Goal: Task Accomplishment & Management: Manage account settings

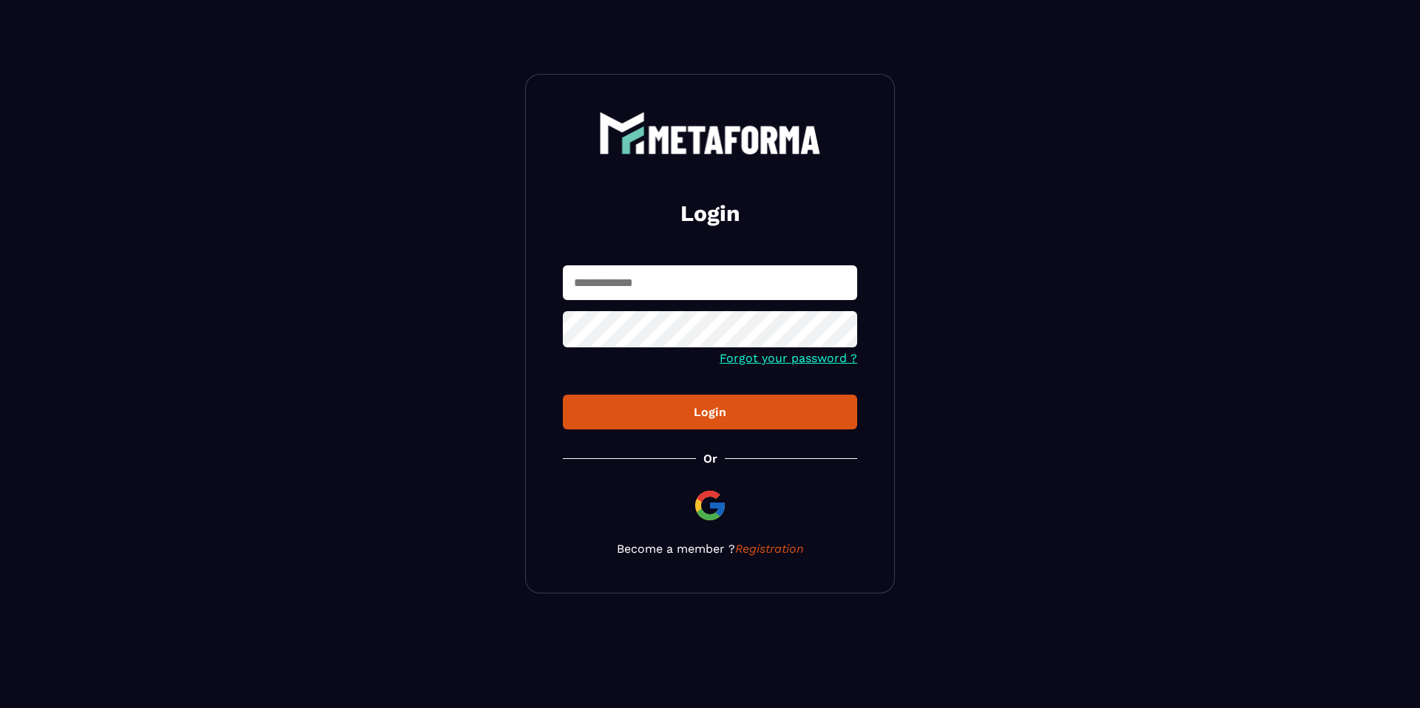
click at [659, 104] on div "Login Forgot your password ? Login Or Become a member ? Registration" at bounding box center [710, 334] width 370 height 520
click at [670, 274] on input "text" at bounding box center [710, 282] width 294 height 35
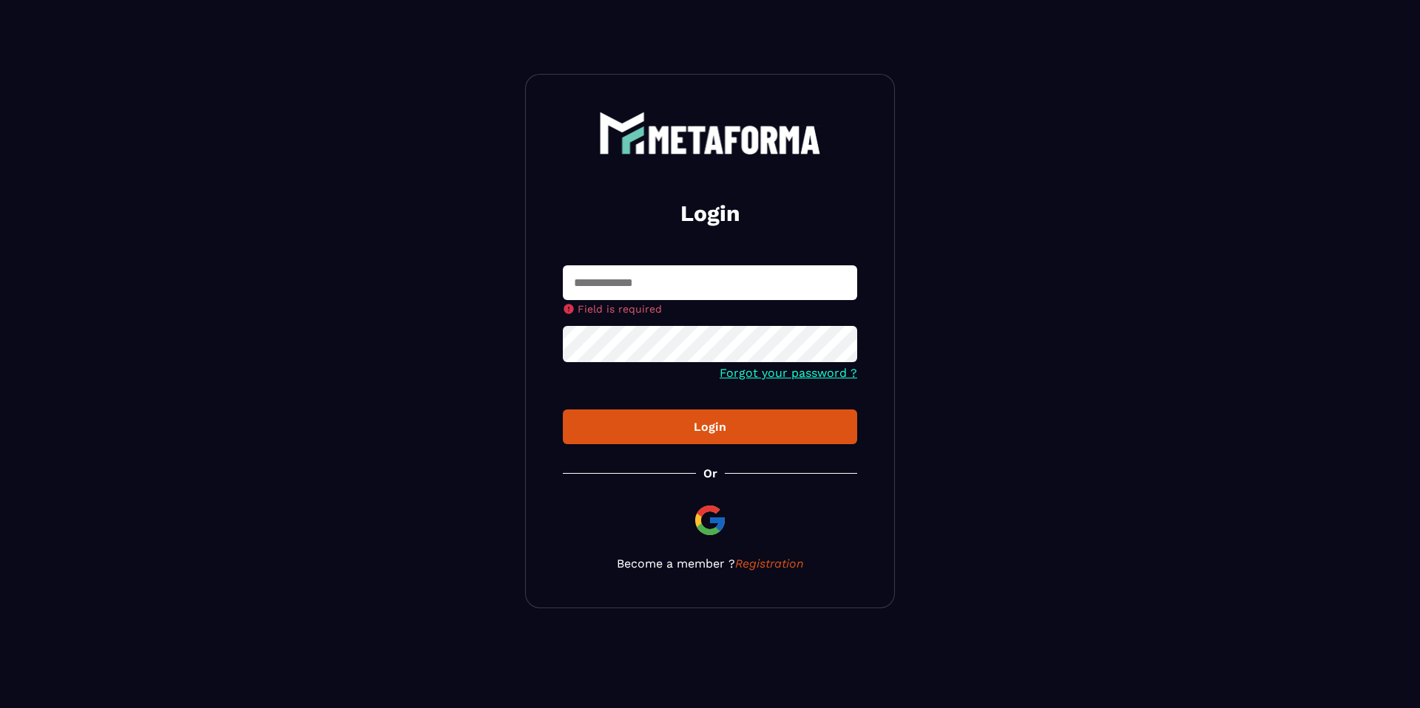
type input "**********"
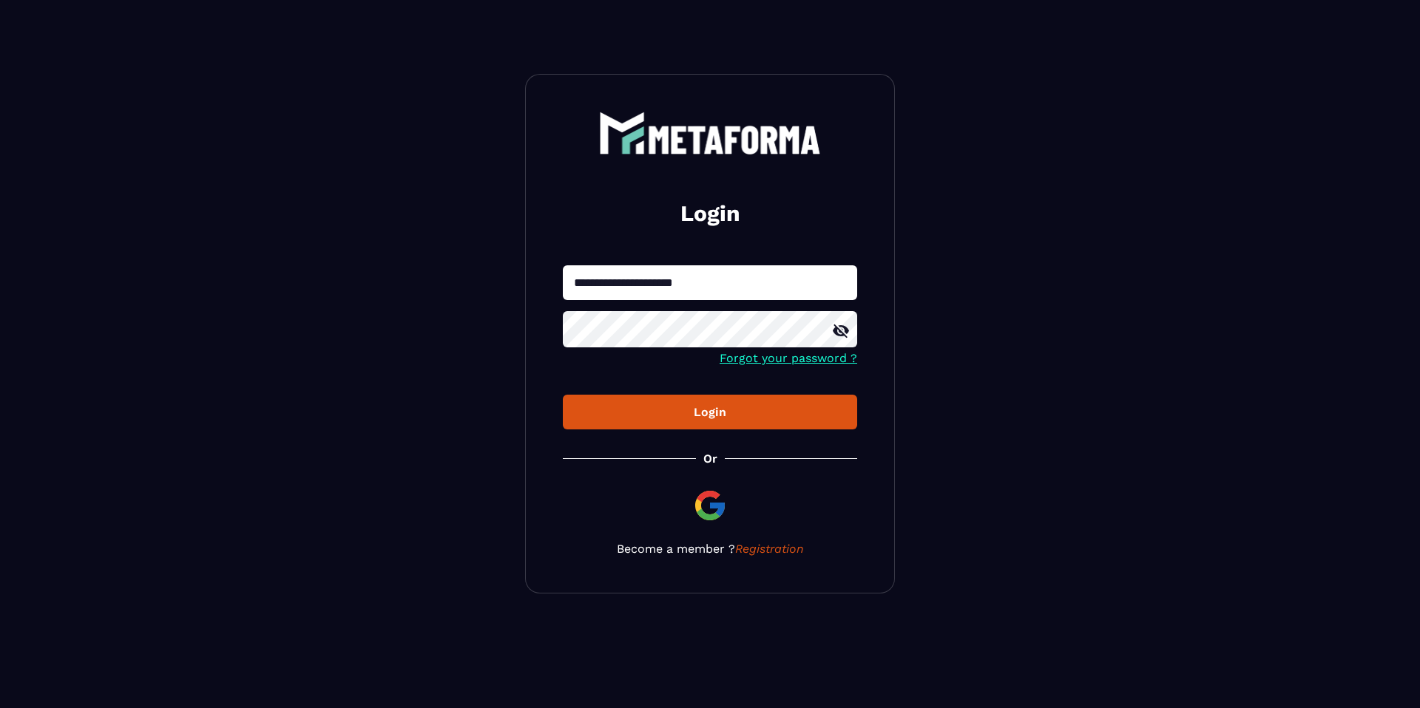
click at [711, 393] on form "**********" at bounding box center [710, 347] width 294 height 164
click at [691, 411] on div "Login" at bounding box center [710, 412] width 271 height 14
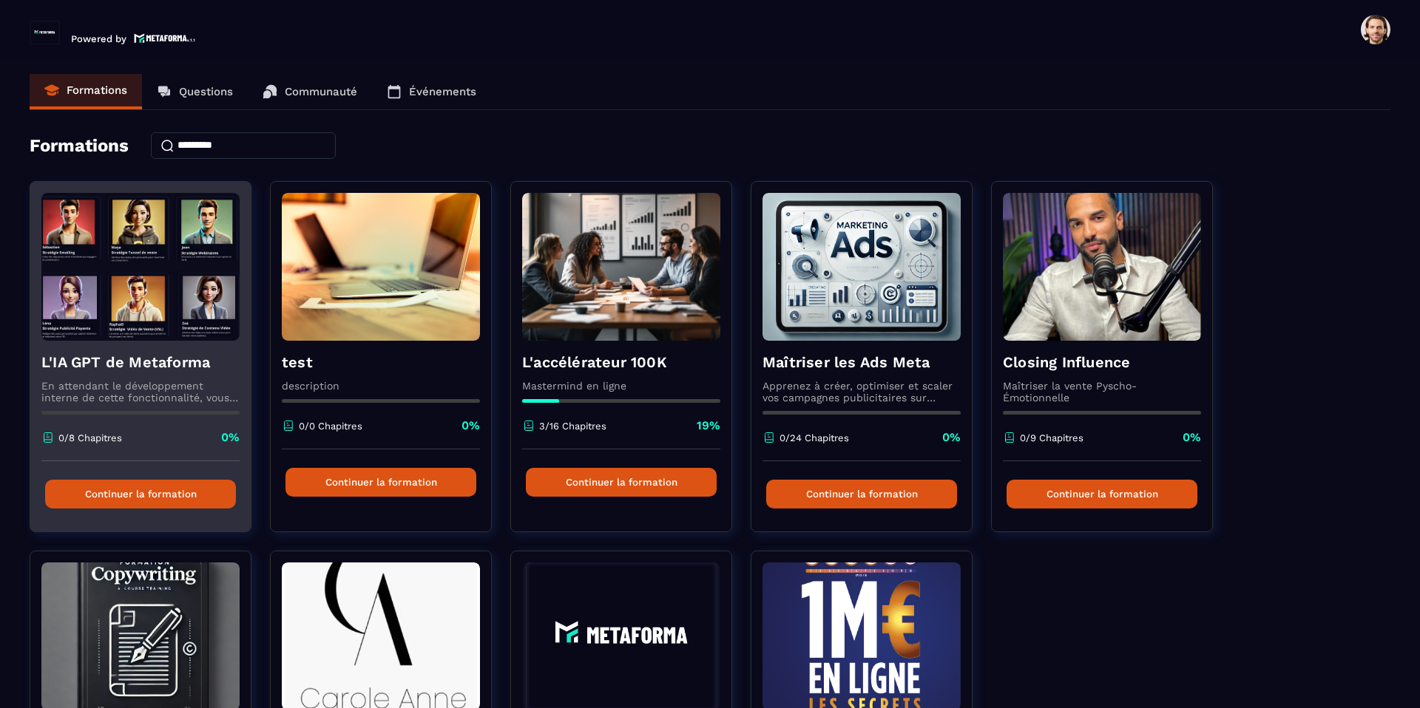
click at [209, 370] on h4 "L'IA GPT de Metaforma" at bounding box center [140, 362] width 198 height 21
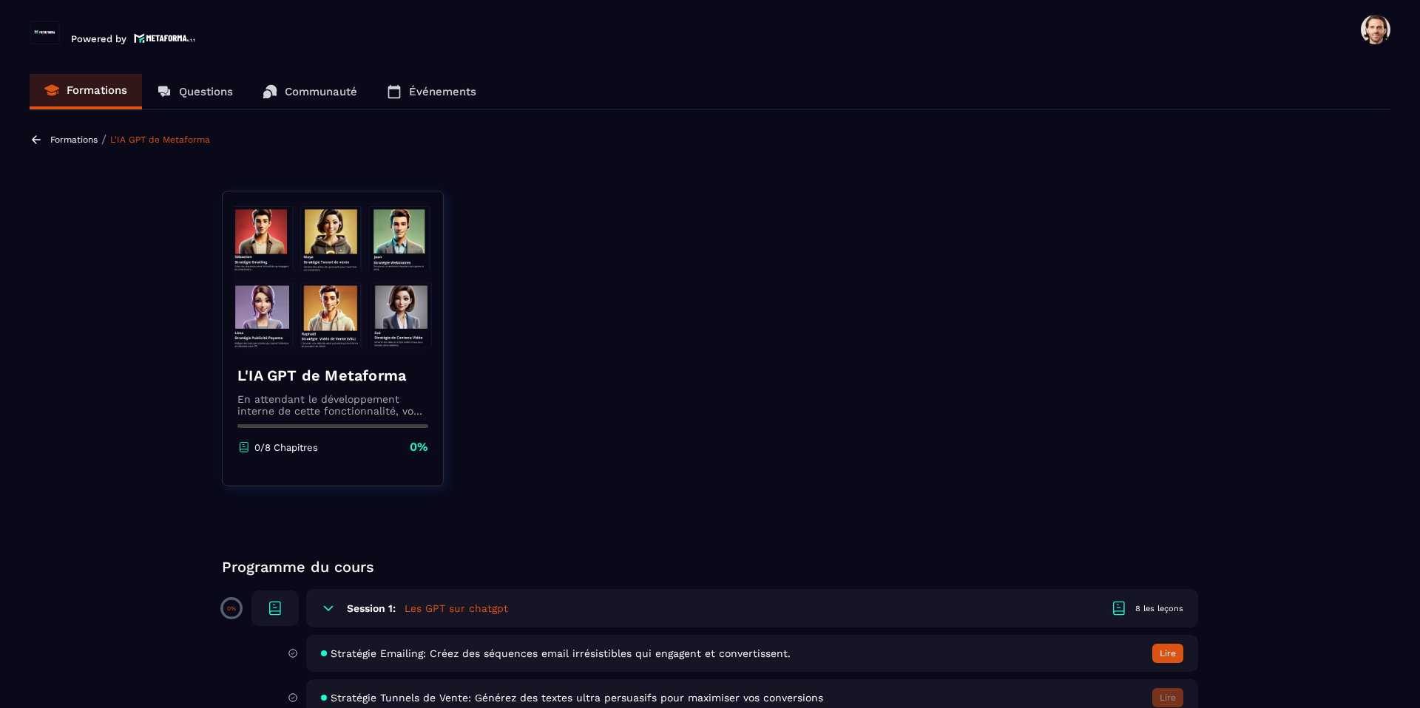
click at [41, 139] on icon at bounding box center [36, 139] width 13 height 13
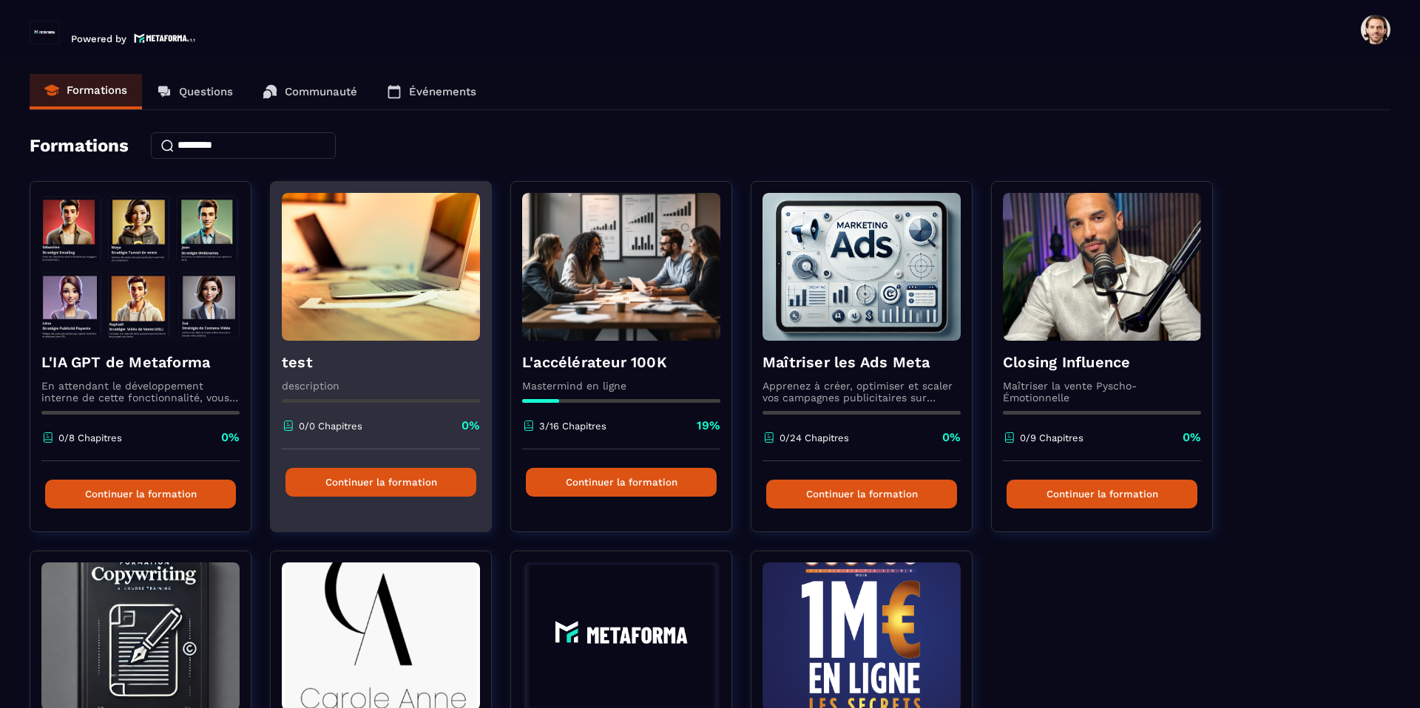
click at [381, 307] on img at bounding box center [381, 267] width 198 height 148
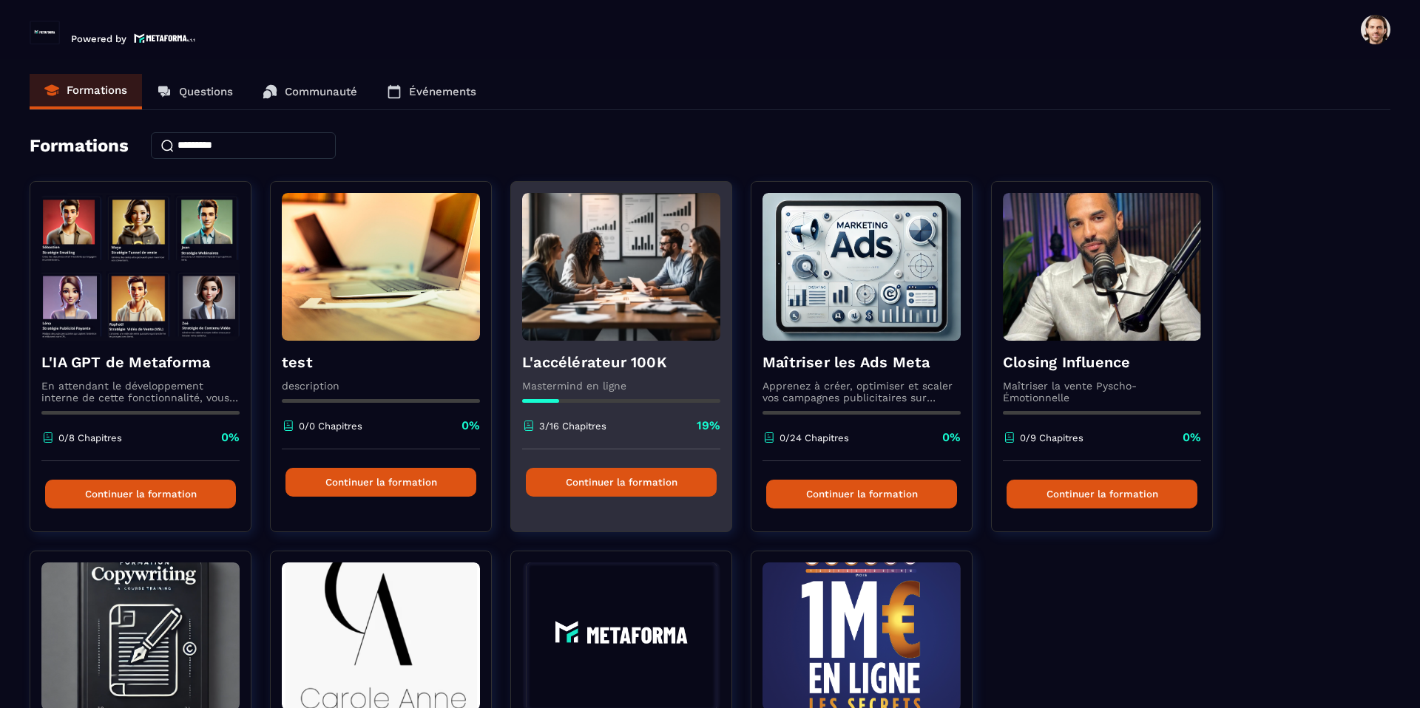
click at [589, 355] on h4 "L'accélérateur 100K" at bounding box center [621, 362] width 198 height 21
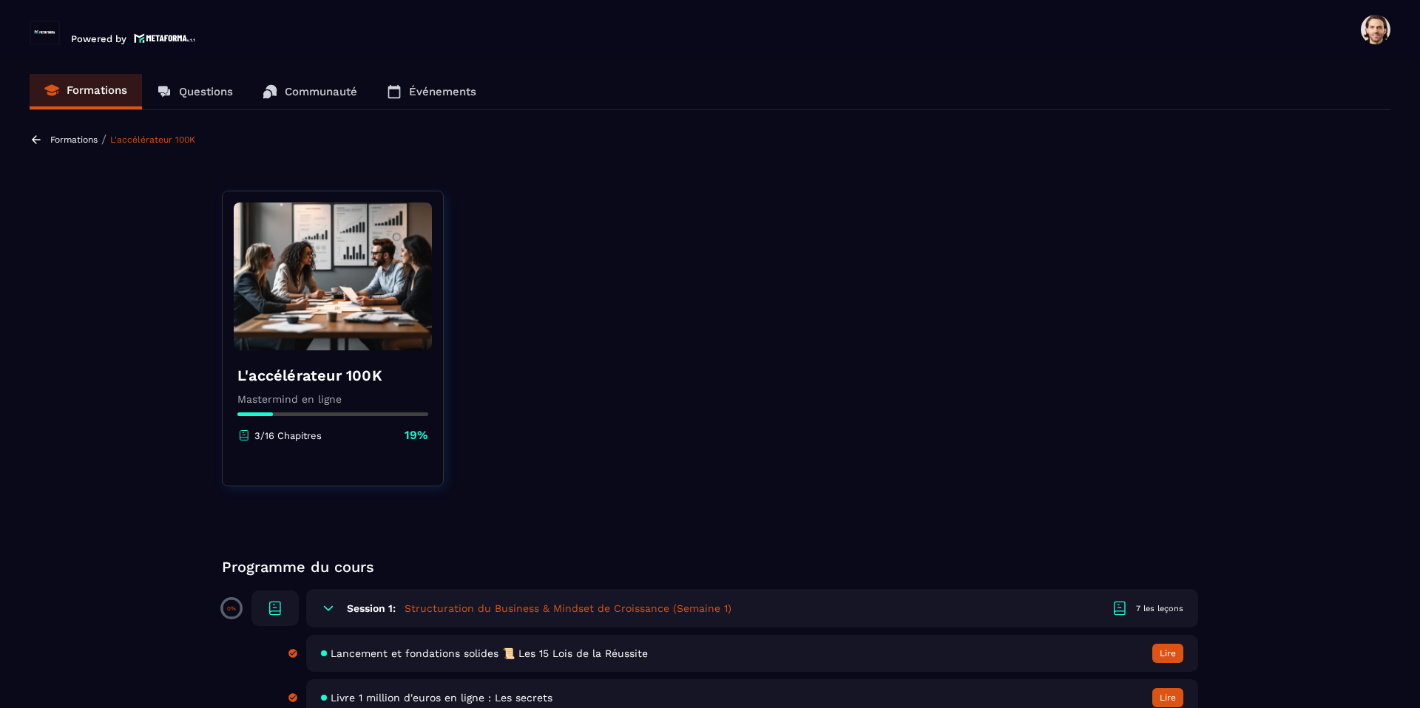
click at [38, 134] on icon at bounding box center [36, 139] width 13 height 13
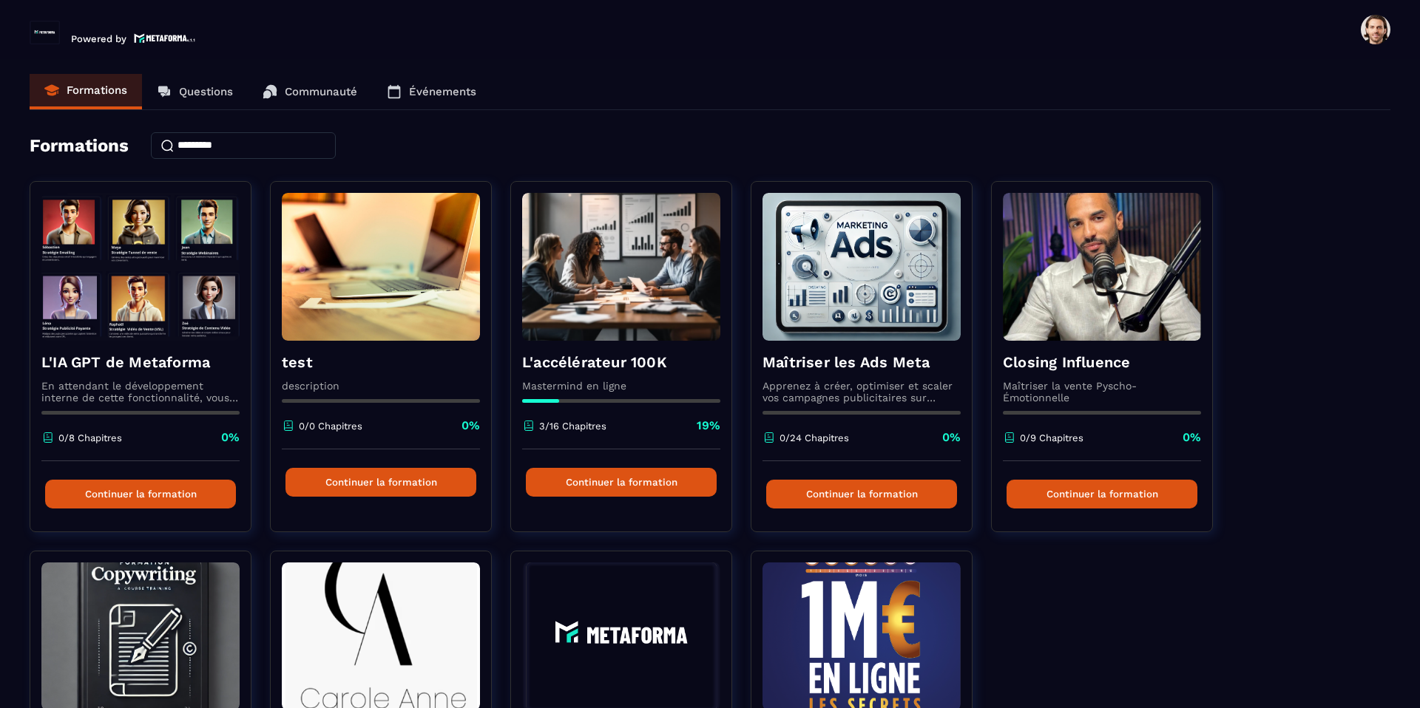
click at [127, 360] on h4 "L'IA GPT de Metaforma" at bounding box center [140, 362] width 198 height 21
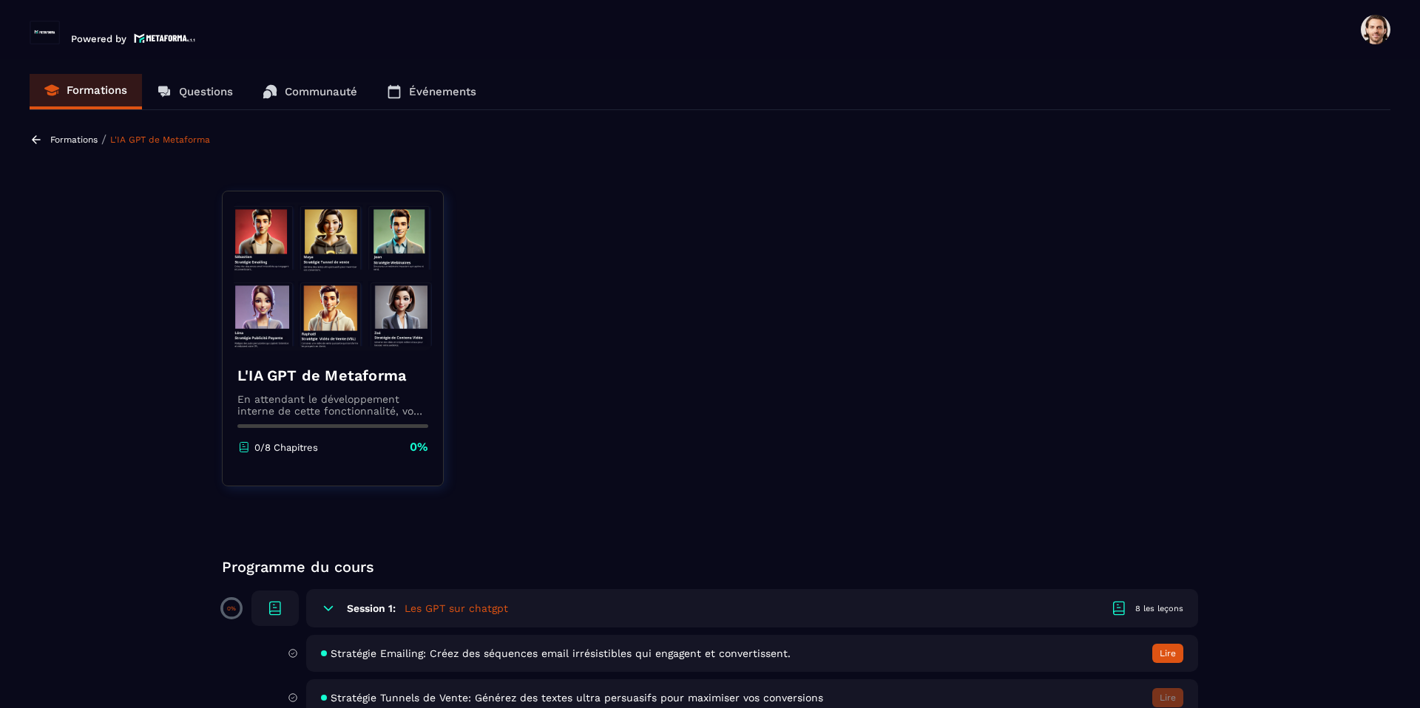
click at [40, 140] on icon at bounding box center [36, 139] width 13 height 13
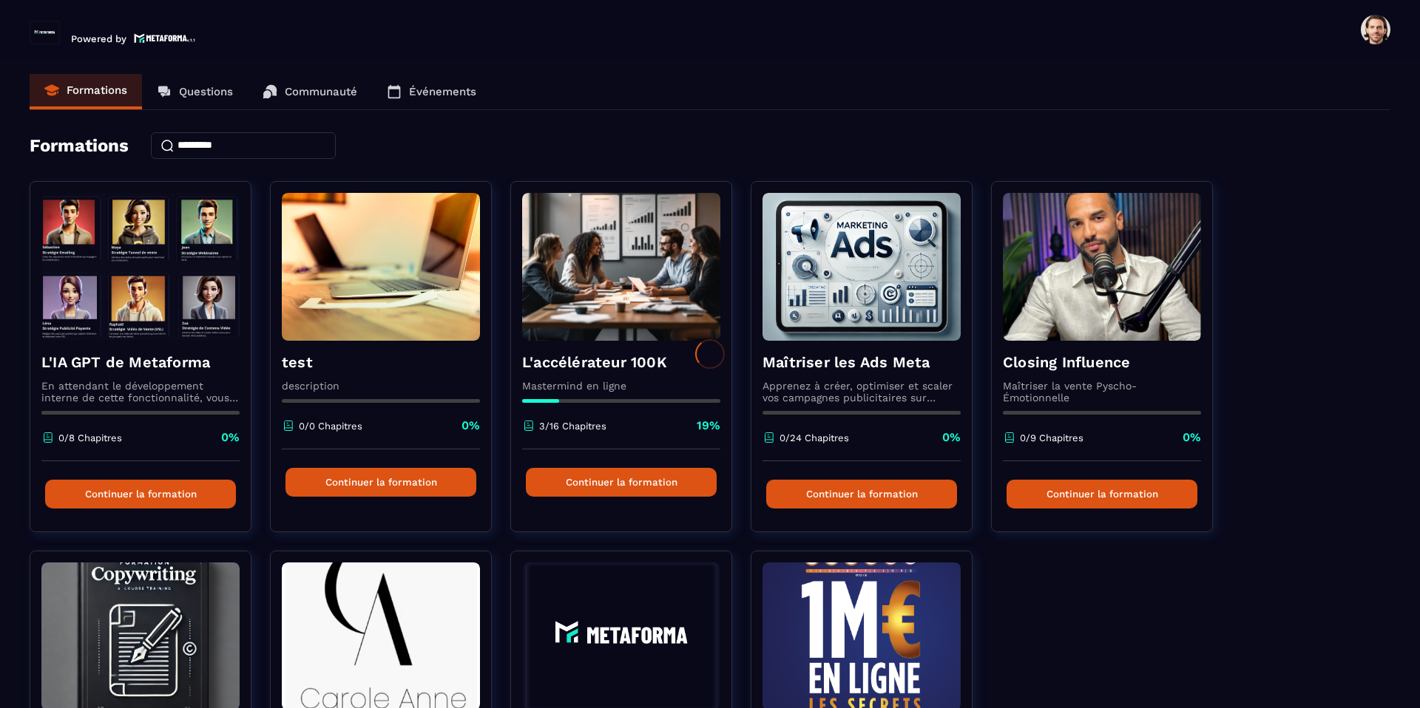
click at [812, 348] on div at bounding box center [710, 354] width 1420 height 708
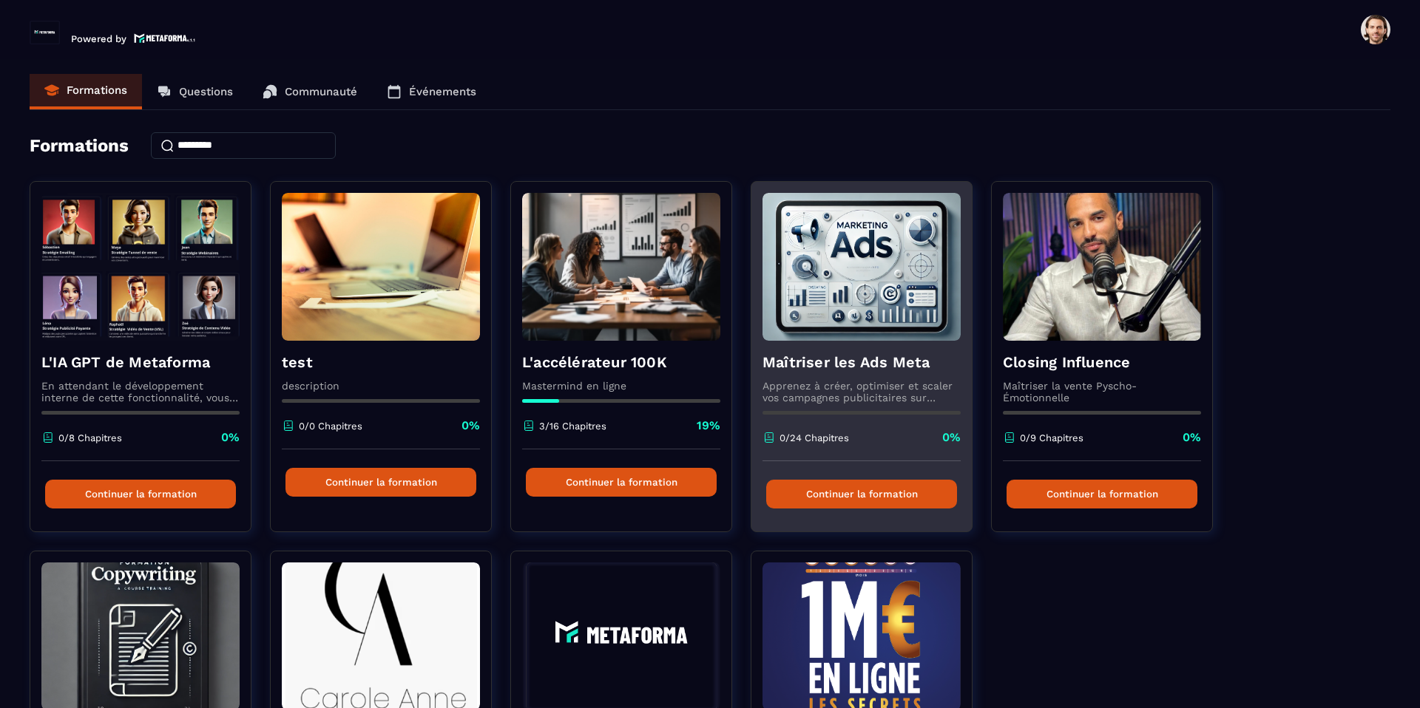
click at [819, 366] on h4 "Maîtriser les Ads Meta" at bounding box center [861, 362] width 198 height 21
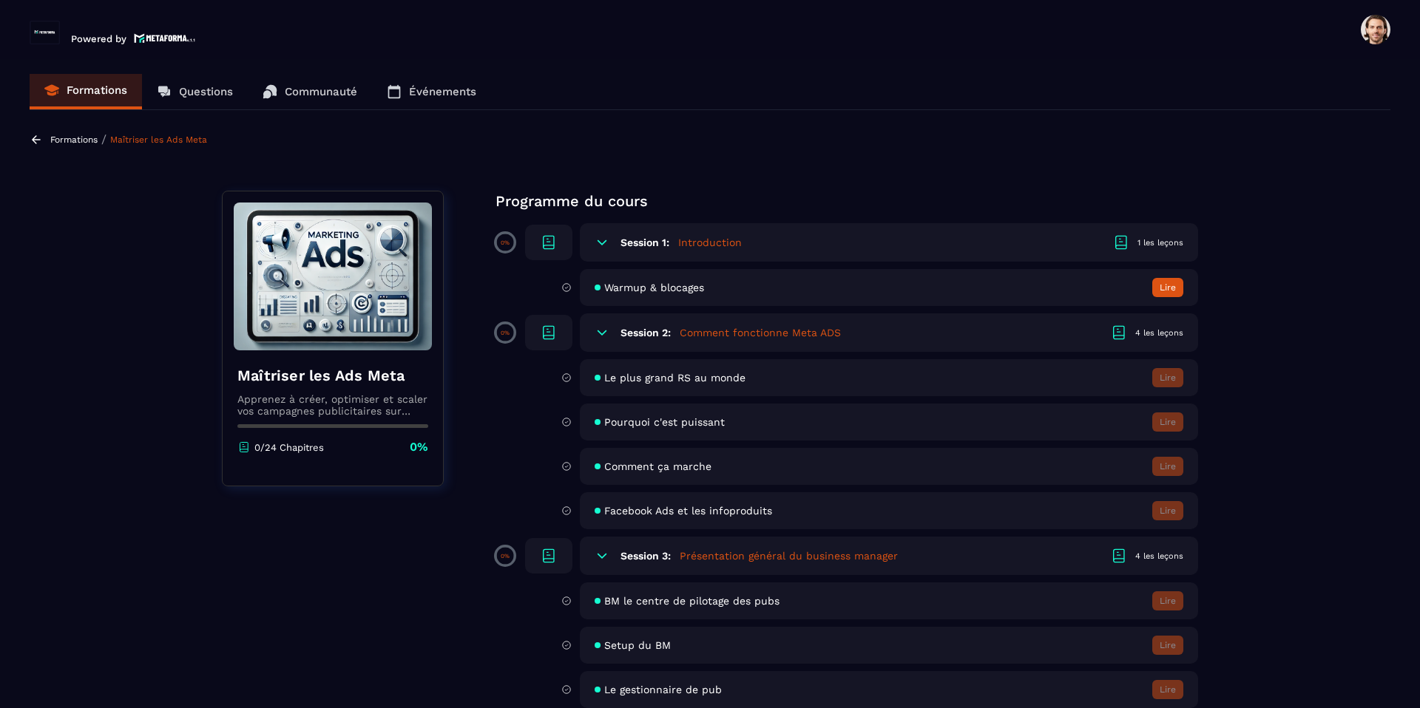
click at [41, 141] on icon at bounding box center [36, 139] width 13 height 13
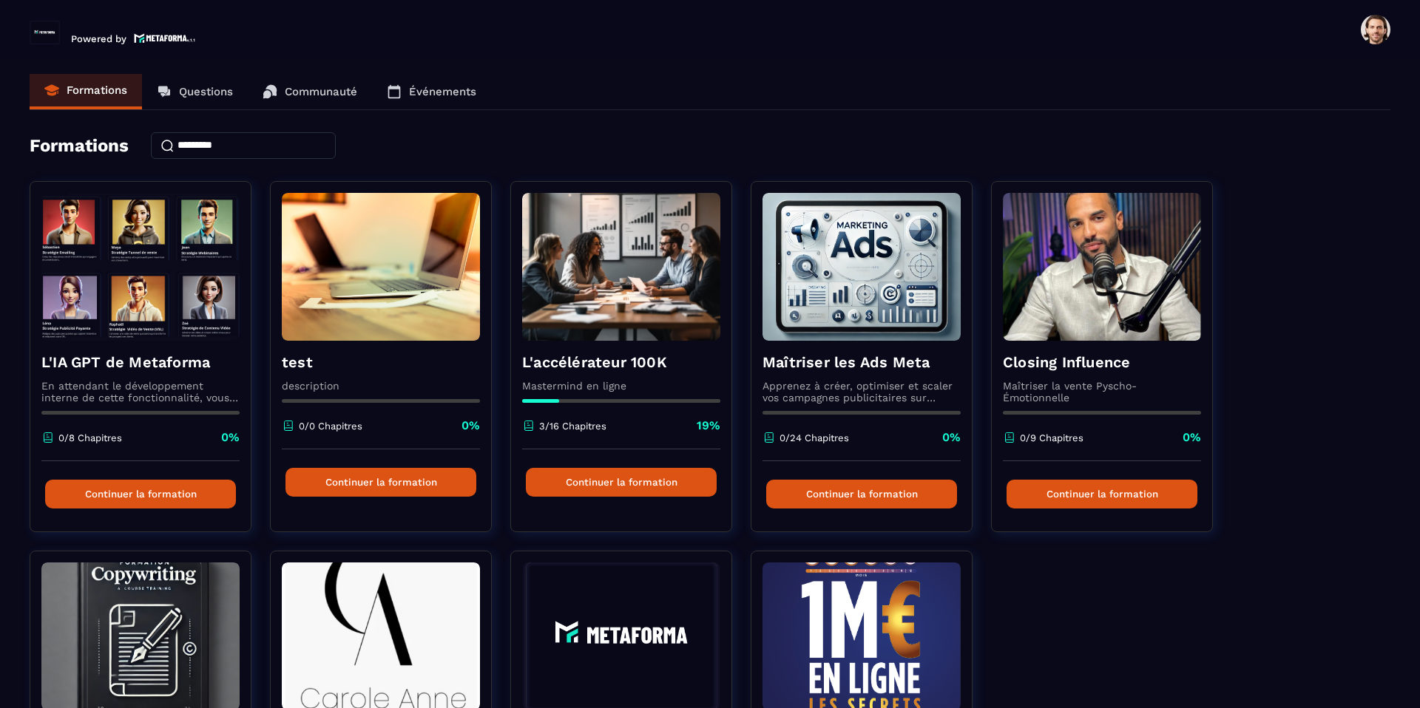
click at [1380, 32] on span at bounding box center [1376, 30] width 30 height 30
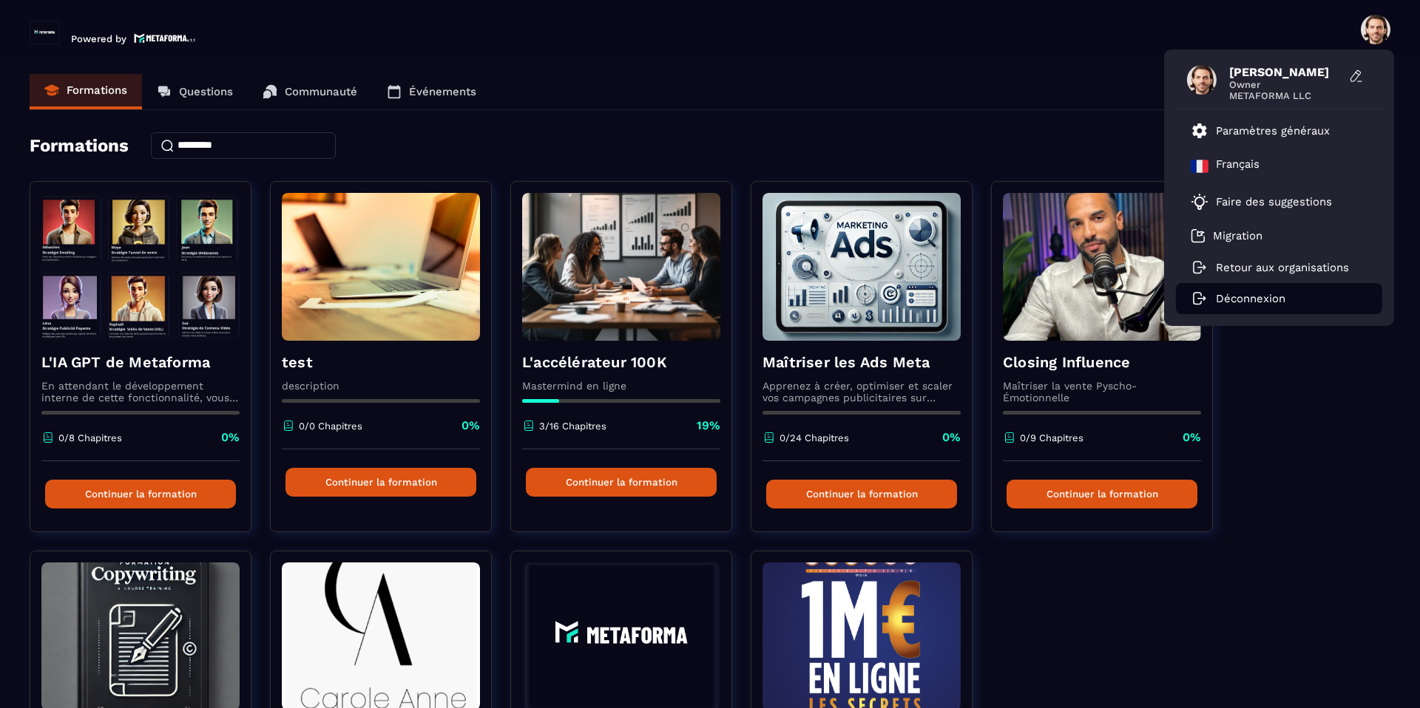
click at [1276, 296] on p "Déconnexion" at bounding box center [1251, 298] width 70 height 13
